Goal: Information Seeking & Learning: Find specific page/section

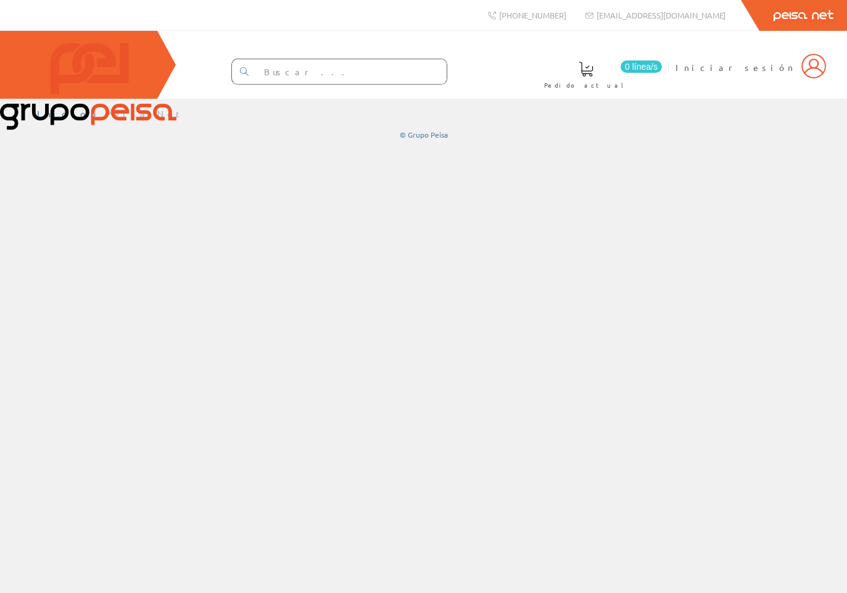
click at [117, 215] on div "Inicio Peisa Net © Grupo Peisa" at bounding box center [423, 346] width 847 height 494
click at [300, 72] on input "text" at bounding box center [351, 71] width 191 height 25
click at [293, 234] on div "Inicio Peisa Net © Grupo Peisa" at bounding box center [423, 346] width 847 height 494
click at [64, 75] on img at bounding box center [88, 86] width 176 height 87
click at [93, 214] on div "Inicio Peisa Net © Grupo Peisa" at bounding box center [423, 346] width 847 height 494
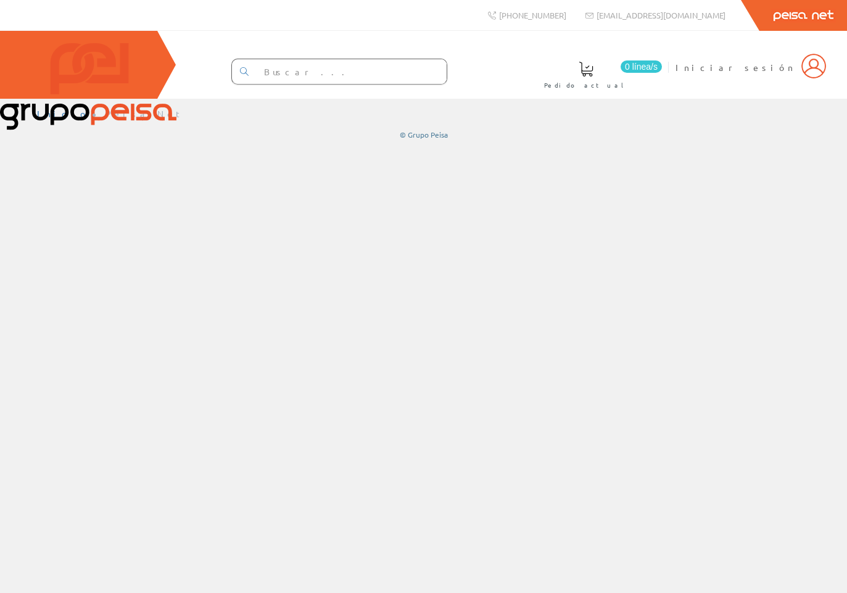
drag, startPoint x: 93, startPoint y: 310, endPoint x: 144, endPoint y: 305, distance: 52.1
click at [93, 310] on div "Inicio Peisa Net © Grupo Peisa" at bounding box center [423, 346] width 847 height 494
click at [99, 256] on div "Inicio Peisa Net © Grupo Peisa" at bounding box center [423, 346] width 847 height 494
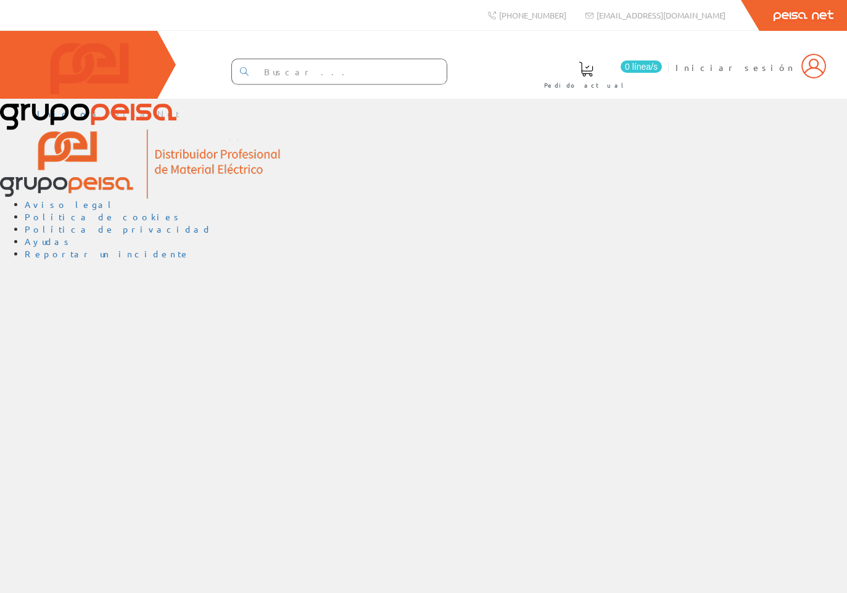
click at [47, 365] on div "Inicio Peisa Net Aviso legal Política de cookies Política de privacidad Ayudas …" at bounding box center [423, 346] width 847 height 494
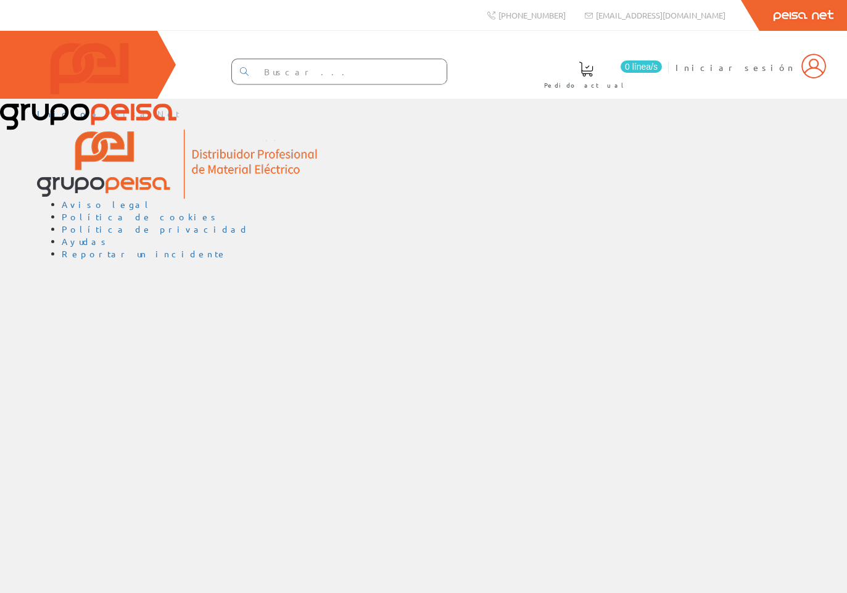
drag, startPoint x: 101, startPoint y: 347, endPoint x: 91, endPoint y: 353, distance: 11.3
click at [98, 348] on div "Inicio Peisa Net Aviso legal Política de cookies Política de privacidad Ayudas …" at bounding box center [423, 346] width 847 height 494
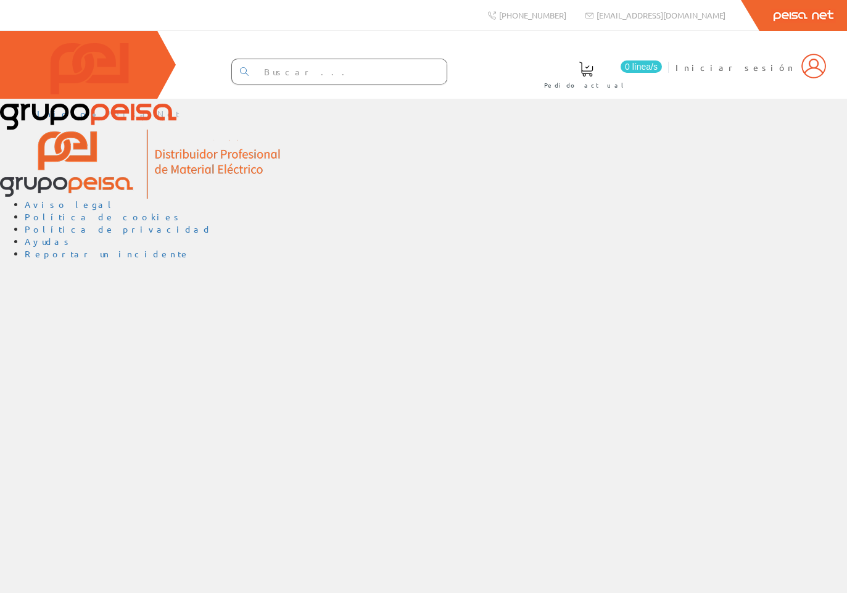
click at [38, 407] on div "Inicio Peisa Net Aviso legal Política de cookies Política de privacidad Ayudas …" at bounding box center [423, 346] width 847 height 494
drag, startPoint x: 117, startPoint y: 345, endPoint x: 110, endPoint y: 348, distance: 7.5
click at [117, 345] on div "Inicio Peisa Net Aviso legal Política de cookies Política de privacidad Ayudas …" at bounding box center [423, 346] width 847 height 494
click at [78, 255] on div "Inicio Peisa Net Aviso legal Política de cookies Política de privacidad Ayudas …" at bounding box center [423, 346] width 847 height 494
click at [91, 316] on div "Inicio Peisa Net Aviso legal Política de cookies Política de privacidad Ayudas …" at bounding box center [423, 346] width 847 height 494
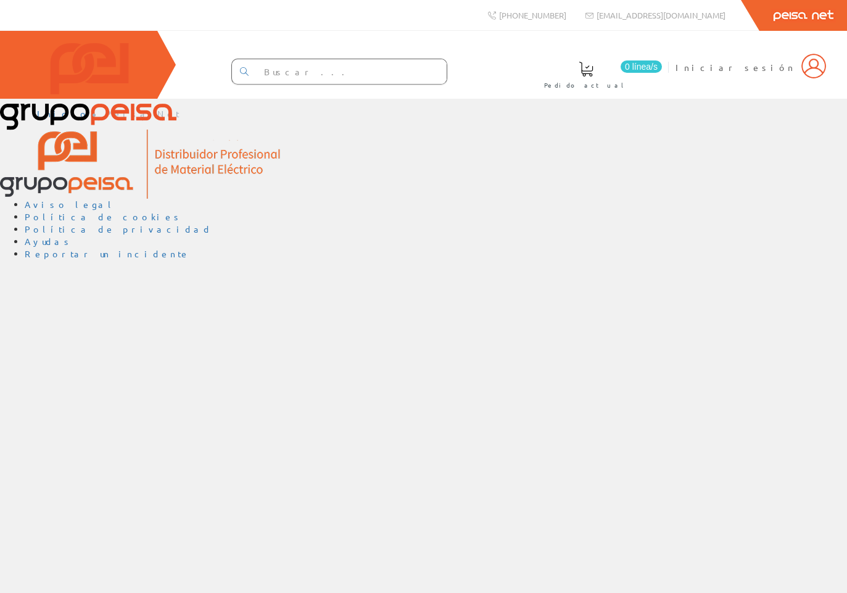
click at [92, 352] on div "Inicio Peisa Net Aviso legal Política de cookies Política de privacidad Ayudas …" at bounding box center [423, 346] width 847 height 494
click at [115, 326] on div "Inicio Peisa Net Aviso legal Política de cookies Política de privacidad Ayudas …" at bounding box center [423, 346] width 847 height 494
click at [104, 326] on div "Inicio Peisa Net Aviso legal Política de cookies Política de privacidad Ayudas …" at bounding box center [423, 346] width 847 height 494
click at [115, 325] on div "Inicio Peisa Net Aviso legal Política de cookies Política de privacidad Ayudas …" at bounding box center [423, 346] width 847 height 494
click at [126, 279] on div "Inicio Peisa Net Aviso legal Política de cookies Política de privacidad Ayudas …" at bounding box center [423, 346] width 847 height 494
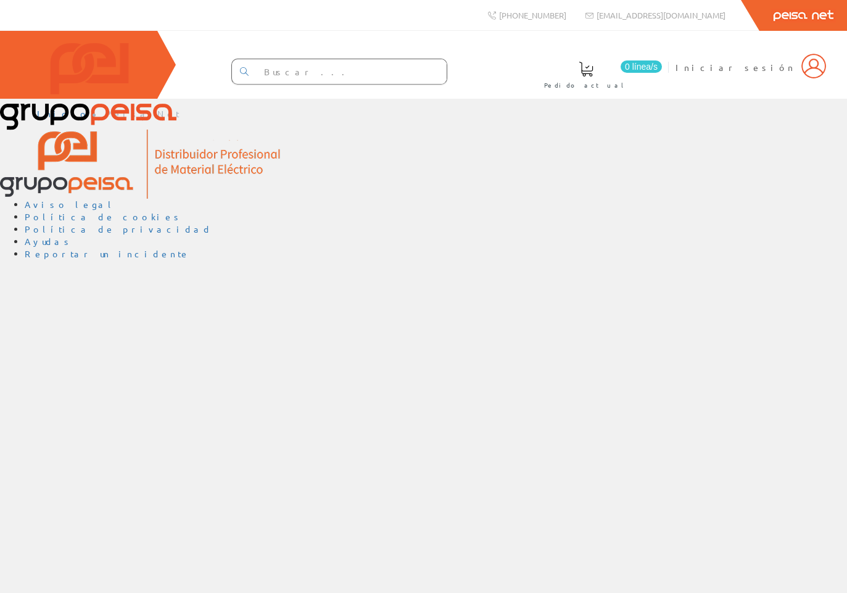
click at [68, 364] on div "Inicio Peisa Net Aviso legal Política de cookies Política de privacidad Ayudas …" at bounding box center [423, 346] width 847 height 494
click at [75, 358] on div "Inicio Peisa Net Aviso legal Política de cookies Política de privacidad Ayudas …" at bounding box center [423, 346] width 847 height 494
click at [89, 360] on div "Inicio Peisa Net Aviso legal Política de cookies Política de privacidad Ayudas …" at bounding box center [423, 346] width 847 height 494
click at [122, 340] on div "Inicio Peisa Net Aviso legal Política de cookies Política de privacidad Ayudas …" at bounding box center [423, 346] width 847 height 494
click at [110, 390] on div "Inicio Peisa Net Aviso legal Política de cookies Política de privacidad Ayudas …" at bounding box center [423, 346] width 847 height 494
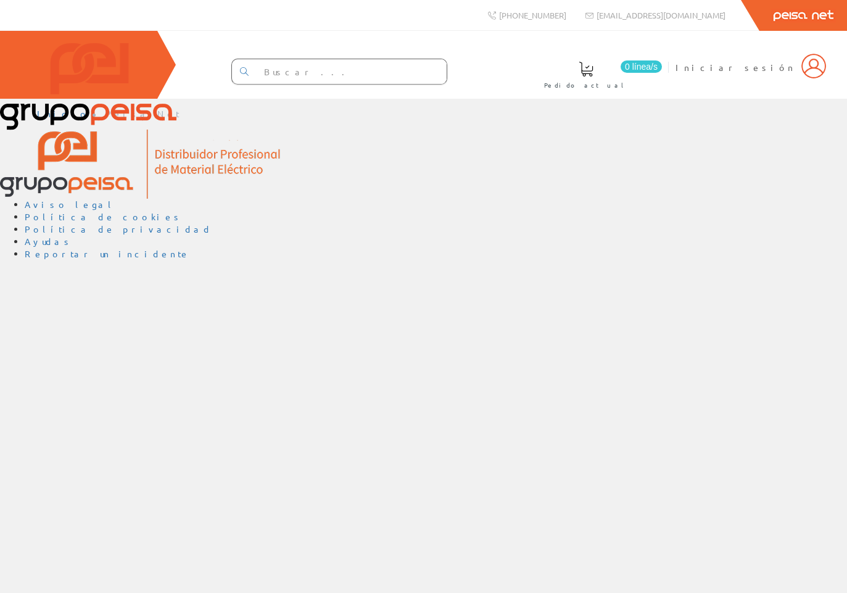
click at [48, 279] on div "Inicio Peisa Net Aviso legal Política de cookies Política de privacidad Ayudas …" at bounding box center [423, 346] width 847 height 494
click at [94, 281] on div "Inicio Peisa Net Aviso legal Política de cookies Política de privacidad Ayudas …" at bounding box center [423, 346] width 847 height 494
click at [60, 282] on div "Inicio Peisa Net Aviso legal Política de cookies Política de privacidad Ayudas …" at bounding box center [423, 346] width 847 height 494
click at [354, 73] on input "text" at bounding box center [351, 71] width 191 height 25
drag, startPoint x: 391, startPoint y: 315, endPoint x: 475, endPoint y: 120, distance: 212.5
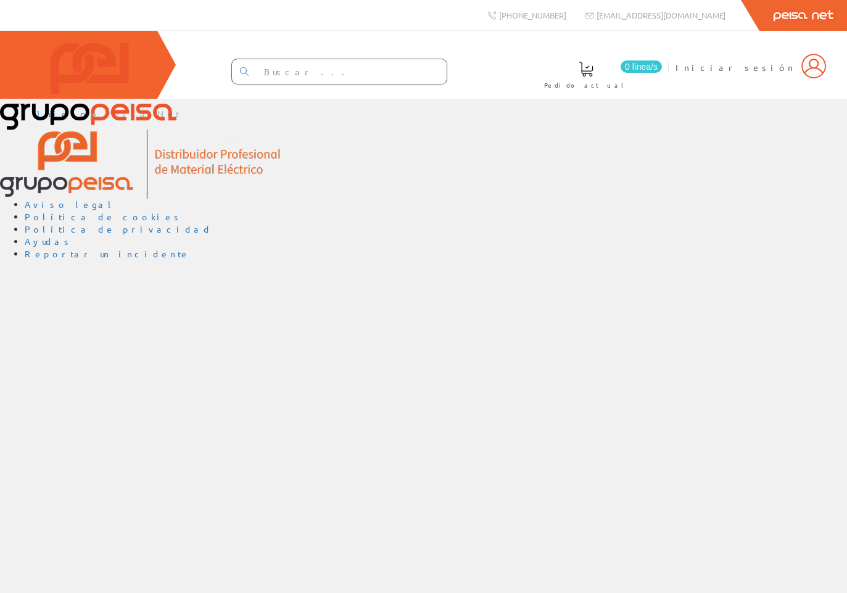
click at [397, 300] on div "Inicio Peisa Net Aviso legal Política de cookies Política de privacidad Ayudas …" at bounding box center [423, 346] width 847 height 494
click at [68, 332] on div "Inicio Peisa Net Aviso legal Política de cookies Política de privacidad Ayudas …" at bounding box center [423, 346] width 847 height 494
click at [86, 402] on div "Inicio Peisa Net Aviso legal Política de cookies Política de privacidad Ayudas …" at bounding box center [423, 346] width 847 height 494
click at [353, 52] on div "0 línea/s Pedido actual Iniciar sesión" at bounding box center [423, 65] width 847 height 68
click at [221, 69] on div "0 línea/[GEOGRAPHIC_DATA] actual Iniciar sesión" at bounding box center [423, 65] width 847 height 68
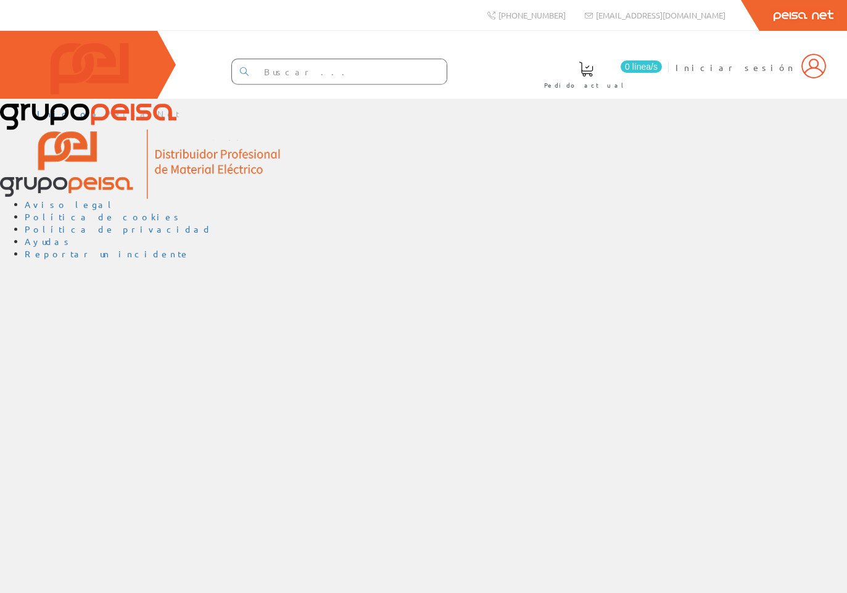
click at [391, 308] on div "Inicio Peisa Net Aviso legal Política de cookies Política de privacidad Ayudas …" at bounding box center [423, 346] width 847 height 494
click at [98, 334] on div "Inicio Peisa Net Aviso legal Política de cookies Política de privacidad Ayudas …" at bounding box center [423, 346] width 847 height 494
click at [593, 331] on div "Inicio Peisa Net Aviso legal Política de cookies Política de privacidad Ayudas …" at bounding box center [423, 346] width 847 height 494
drag, startPoint x: 846, startPoint y: 120, endPoint x: 820, endPoint y: 122, distance: 26.6
click at [820, 122] on div "Inicio Peisa Net Aviso legal Política de cookies Política de privacidad Ayudas …" at bounding box center [423, 187] width 847 height 177
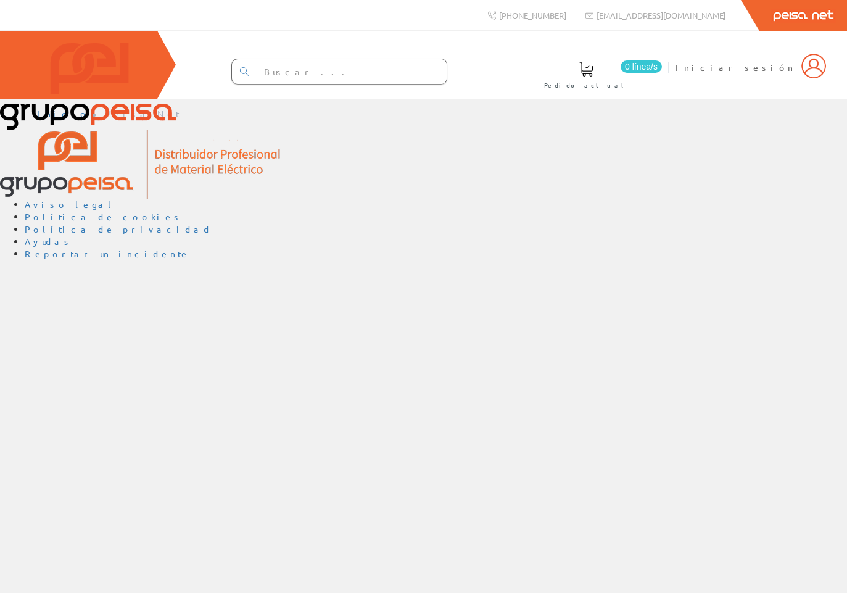
click at [348, 304] on div "Inicio Peisa Net Aviso legal Política de cookies Política de privacidad Ayudas …" at bounding box center [423, 346] width 847 height 494
click at [101, 359] on div "Inicio Peisa Net Aviso legal Política de cookies Política de privacidad Ayudas …" at bounding box center [423, 346] width 847 height 494
drag, startPoint x: 128, startPoint y: 272, endPoint x: 176, endPoint y: 93, distance: 185.3
click at [128, 272] on div "Inicio Peisa Net Aviso legal Política de cookies Política de privacidad Ayudas …" at bounding box center [423, 346] width 847 height 494
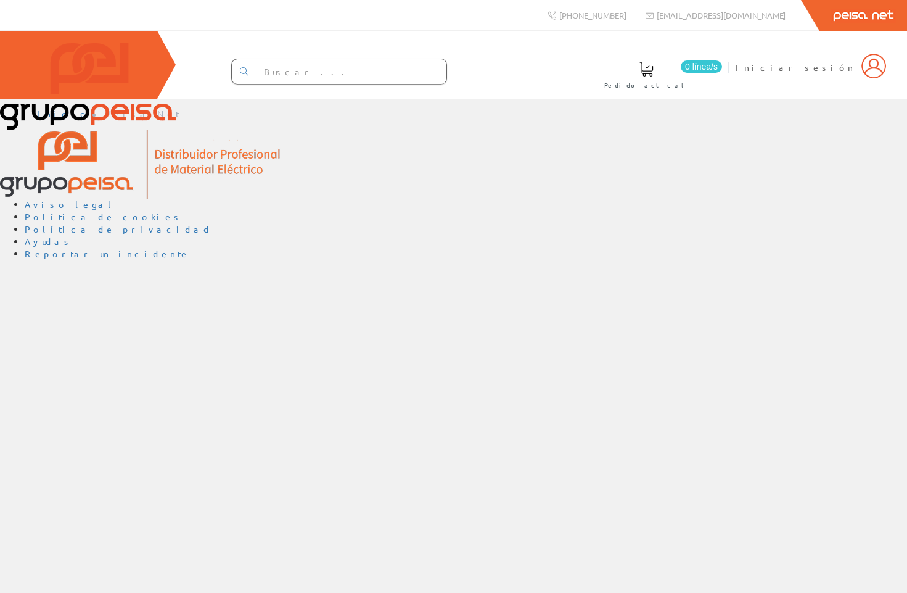
click at [846, 73] on div "0 línea/[GEOGRAPHIC_DATA] actual Iniciar sesión" at bounding box center [453, 65] width 907 height 68
click at [846, 74] on img at bounding box center [874, 66] width 25 height 25
drag, startPoint x: 645, startPoint y: 299, endPoint x: 767, endPoint y: 255, distance: 130.1
click at [650, 297] on div "Inicio Peisa Net Aviso legal Política de cookies Política de privacidad Ayudas …" at bounding box center [453, 346] width 907 height 494
click at [578, 278] on div "Inicio Peisa Net Aviso legal Política de cookies Política de privacidad Ayudas …" at bounding box center [453, 346] width 907 height 494
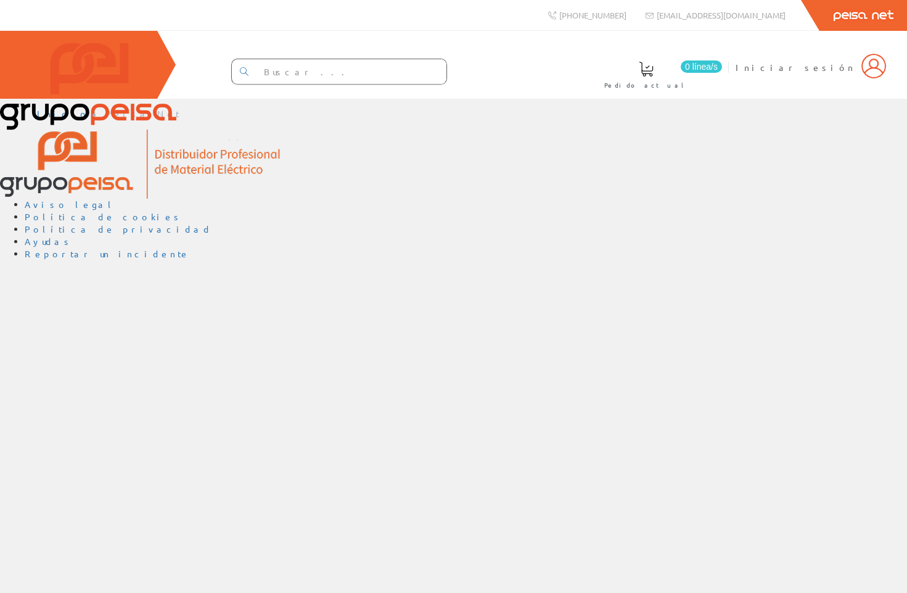
click at [907, 236] on div "Inicio Peisa Net Aviso legal Política de cookies Política de privacidad Ayudas …" at bounding box center [453, 346] width 907 height 494
drag, startPoint x: 907, startPoint y: 236, endPoint x: 846, endPoint y: 244, distance: 61.6
click at [846, 244] on div "Inicio Peisa Net Aviso legal Política de cookies Política de privacidad Ayudas …" at bounding box center [453, 346] width 907 height 494
drag, startPoint x: 853, startPoint y: 248, endPoint x: 896, endPoint y: 249, distance: 43.2
click at [853, 248] on div "Inicio Peisa Net Aviso legal Política de cookies Política de privacidad Ayudas …" at bounding box center [453, 346] width 907 height 494
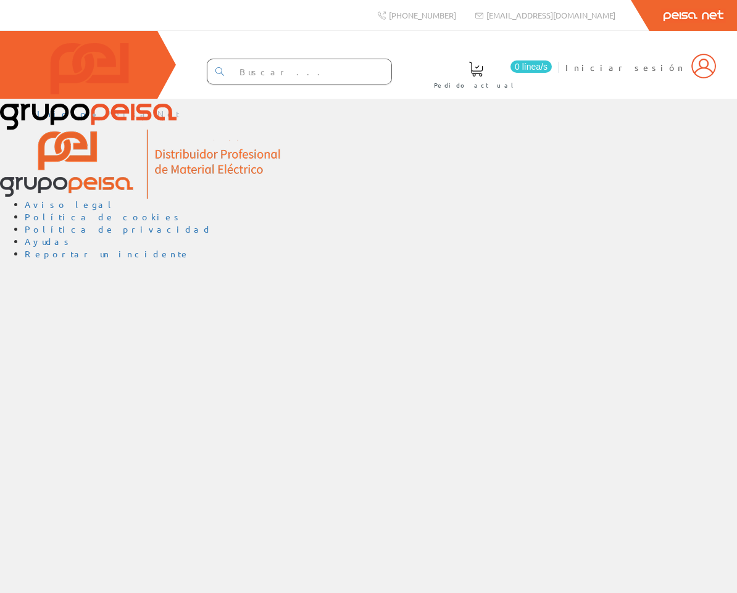
click at [643, 271] on div "Inicio Peisa Net Aviso legal Política de cookies Política de privacidad Ayudas …" at bounding box center [368, 346] width 737 height 494
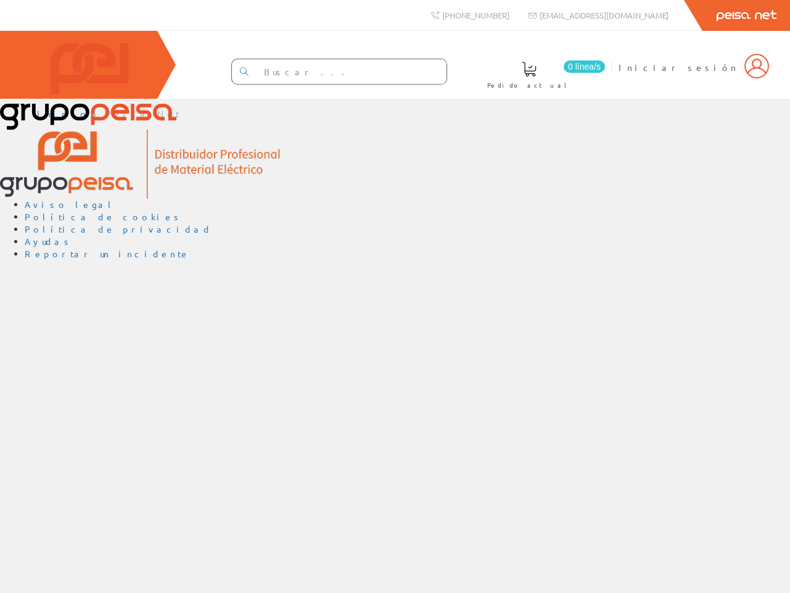
click at [664, 271] on div "Inicio Peisa Net Aviso legal Política de cookies Política de privacidad Ayudas …" at bounding box center [395, 346] width 790 height 494
click at [471, 318] on div "Inicio Peisa Net Aviso legal Política de cookies Política de privacidad Ayudas …" at bounding box center [395, 346] width 790 height 494
click at [334, 374] on div "Inicio Peisa Net Aviso legal Política de cookies Política de privacidad Ayudas …" at bounding box center [395, 346] width 790 height 494
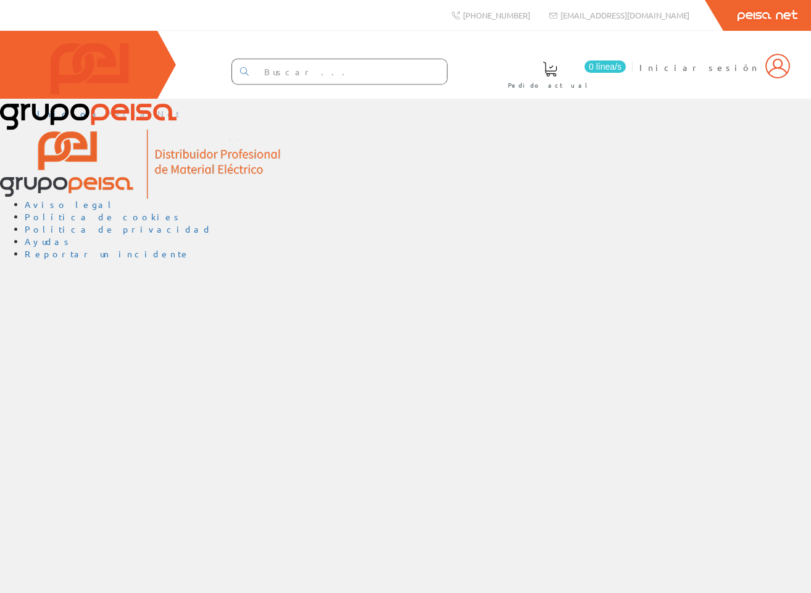
click at [494, 317] on div "Inicio Peisa Net Aviso legal Política de cookies Política de privacidad Ayudas …" at bounding box center [405, 346] width 811 height 494
click at [723, 68] on div "0 línea/s Pedido actual Iniciar sesión" at bounding box center [405, 65] width 811 height 68
click at [557, 72] on span at bounding box center [549, 69] width 15 height 15
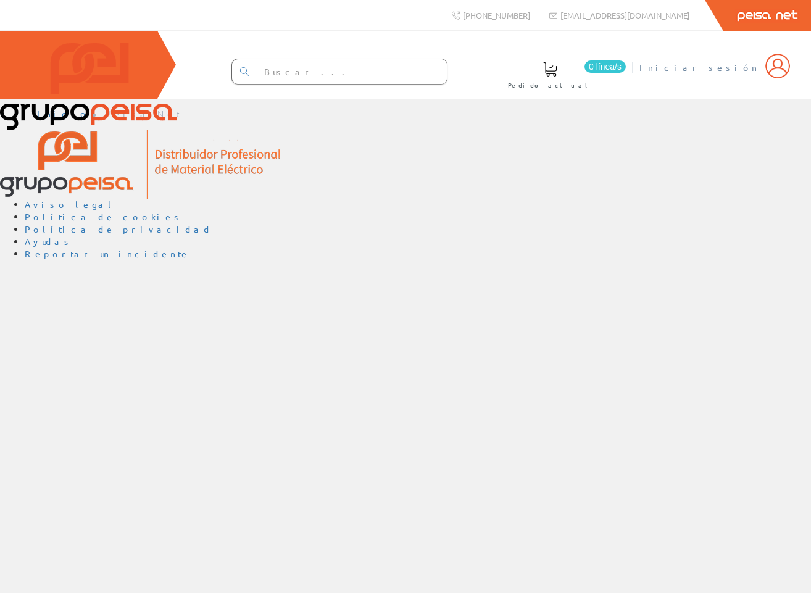
click at [782, 74] on img at bounding box center [777, 66] width 25 height 25
click at [332, 73] on input "text" at bounding box center [351, 71] width 191 height 25
type input "in"
click at [249, 72] on icon at bounding box center [244, 71] width 9 height 9
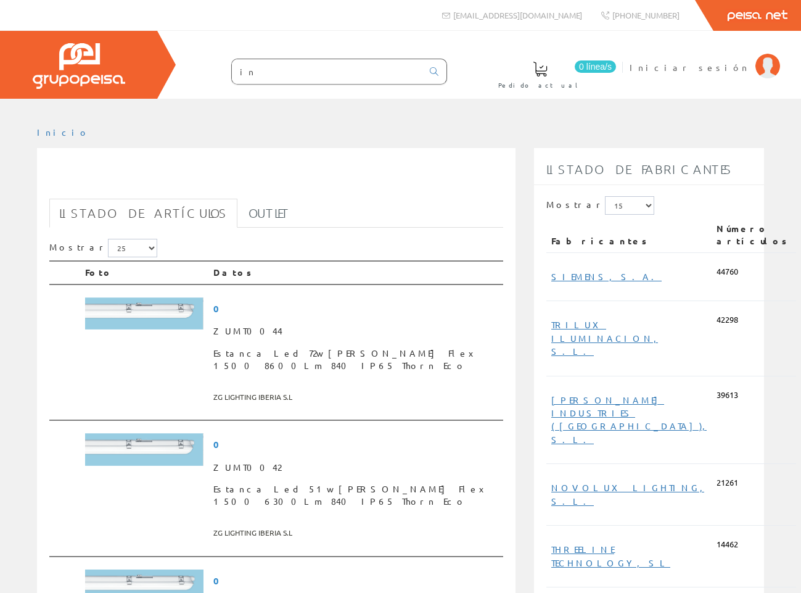
click at [674, 109] on div at bounding box center [400, 108] width 801 height 19
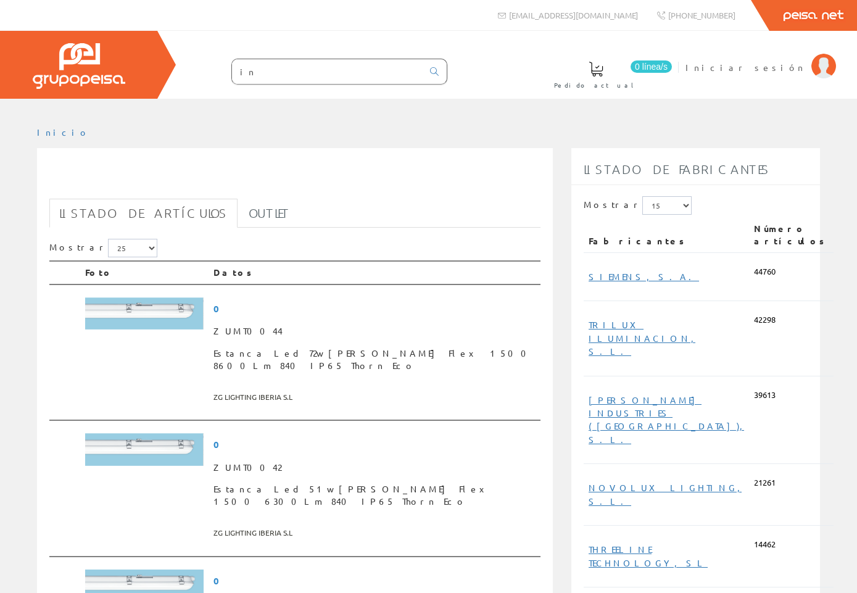
click at [118, 134] on ul "Inicio" at bounding box center [428, 137] width 783 height 22
click at [406, 68] on input "in" at bounding box center [327, 71] width 191 height 25
type input "i"
drag, startPoint x: 472, startPoint y: 101, endPoint x: 471, endPoint y: 109, distance: 8.1
click at [472, 102] on div at bounding box center [428, 108] width 857 height 19
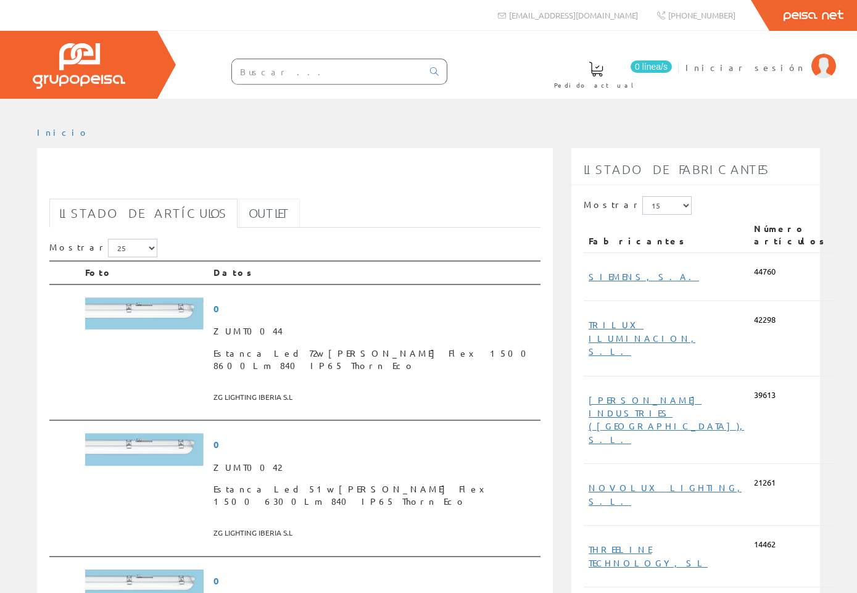
click at [239, 209] on link "Outlet" at bounding box center [269, 213] width 61 height 29
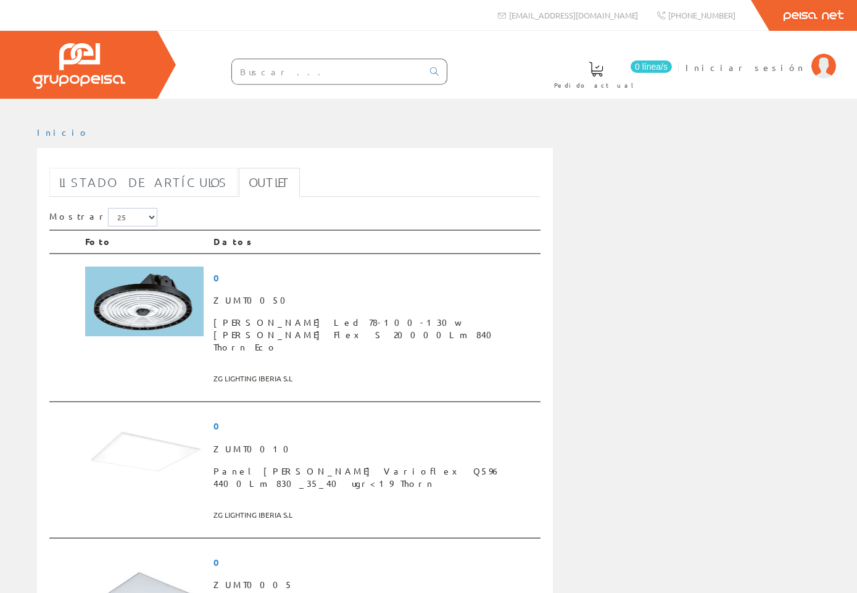
click at [147, 179] on link "Listado de artículos" at bounding box center [143, 182] width 188 height 29
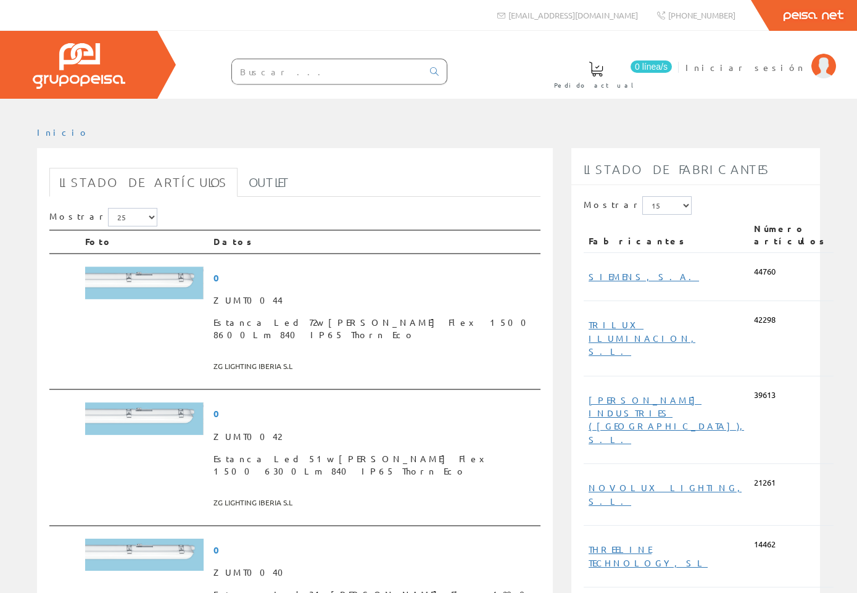
click at [109, 132] on ul "Inicio" at bounding box center [428, 137] width 783 height 22
click at [775, 65] on span "Iniciar sesión" at bounding box center [745, 67] width 120 height 12
